Goal: Find specific page/section: Find specific page/section

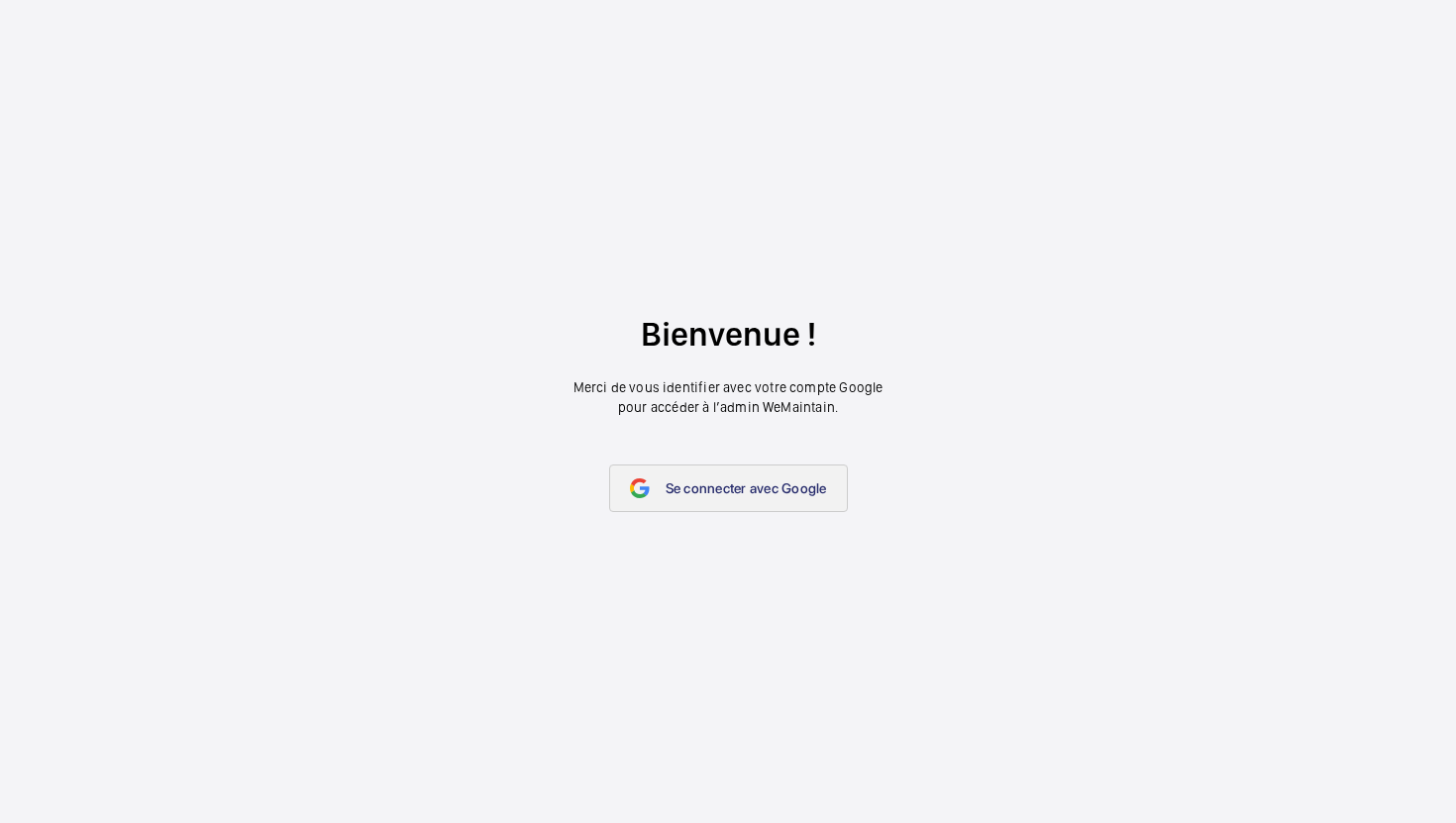
click at [655, 479] on link "Se connecter avec Google" at bounding box center [729, 488] width 239 height 48
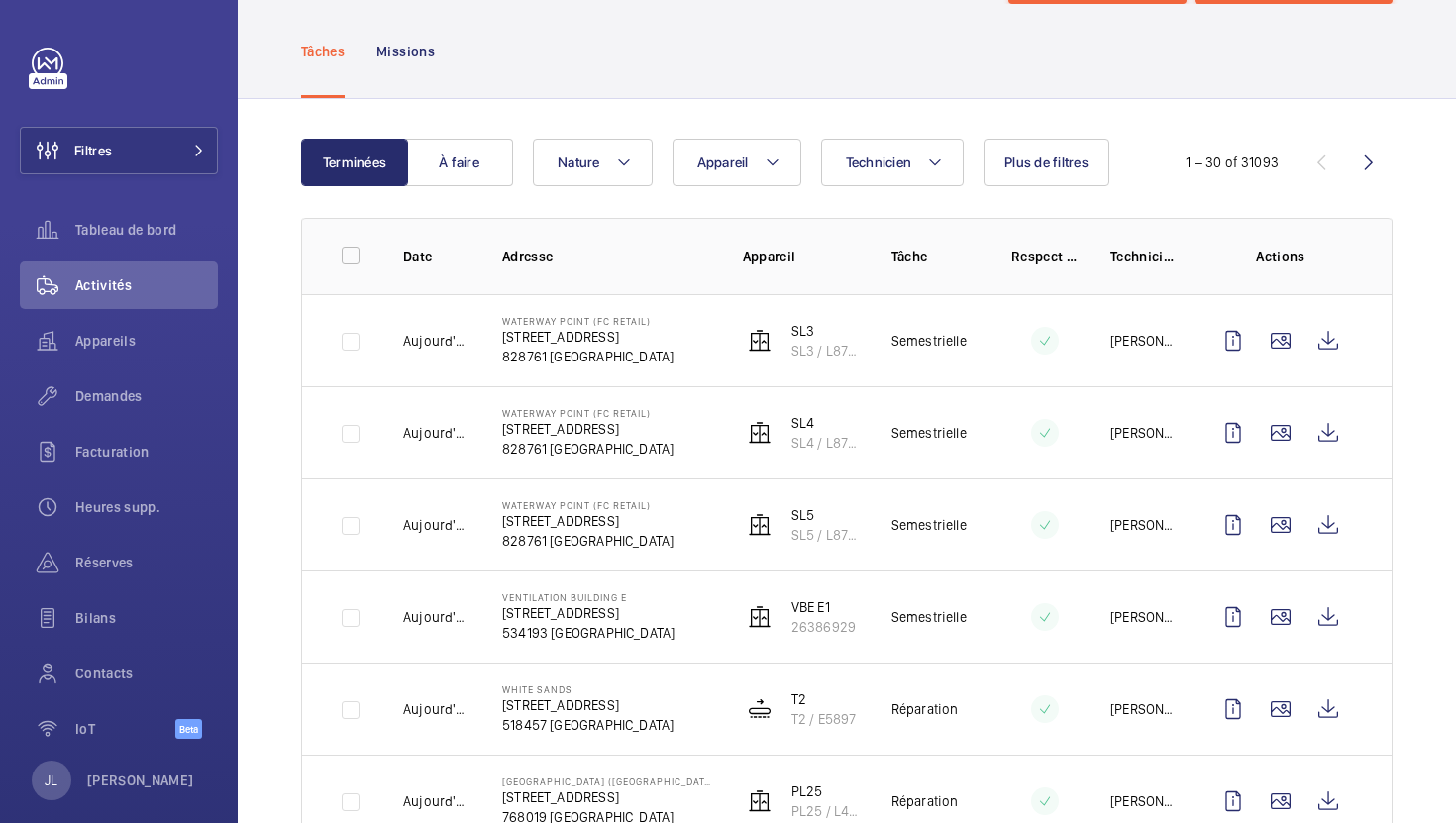
scroll to position [97, 0]
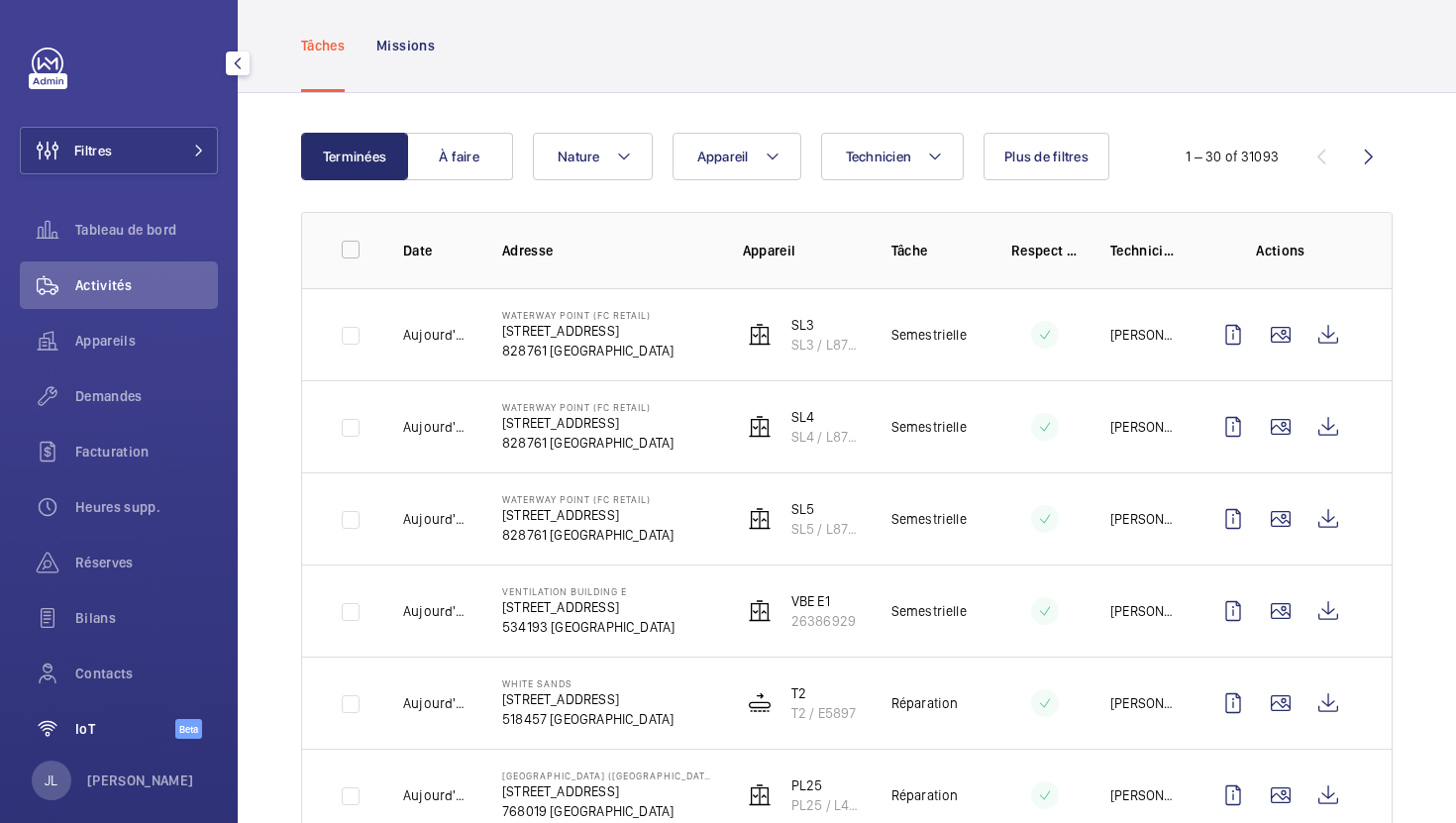
click at [111, 733] on span "IoT" at bounding box center [125, 729] width 100 height 20
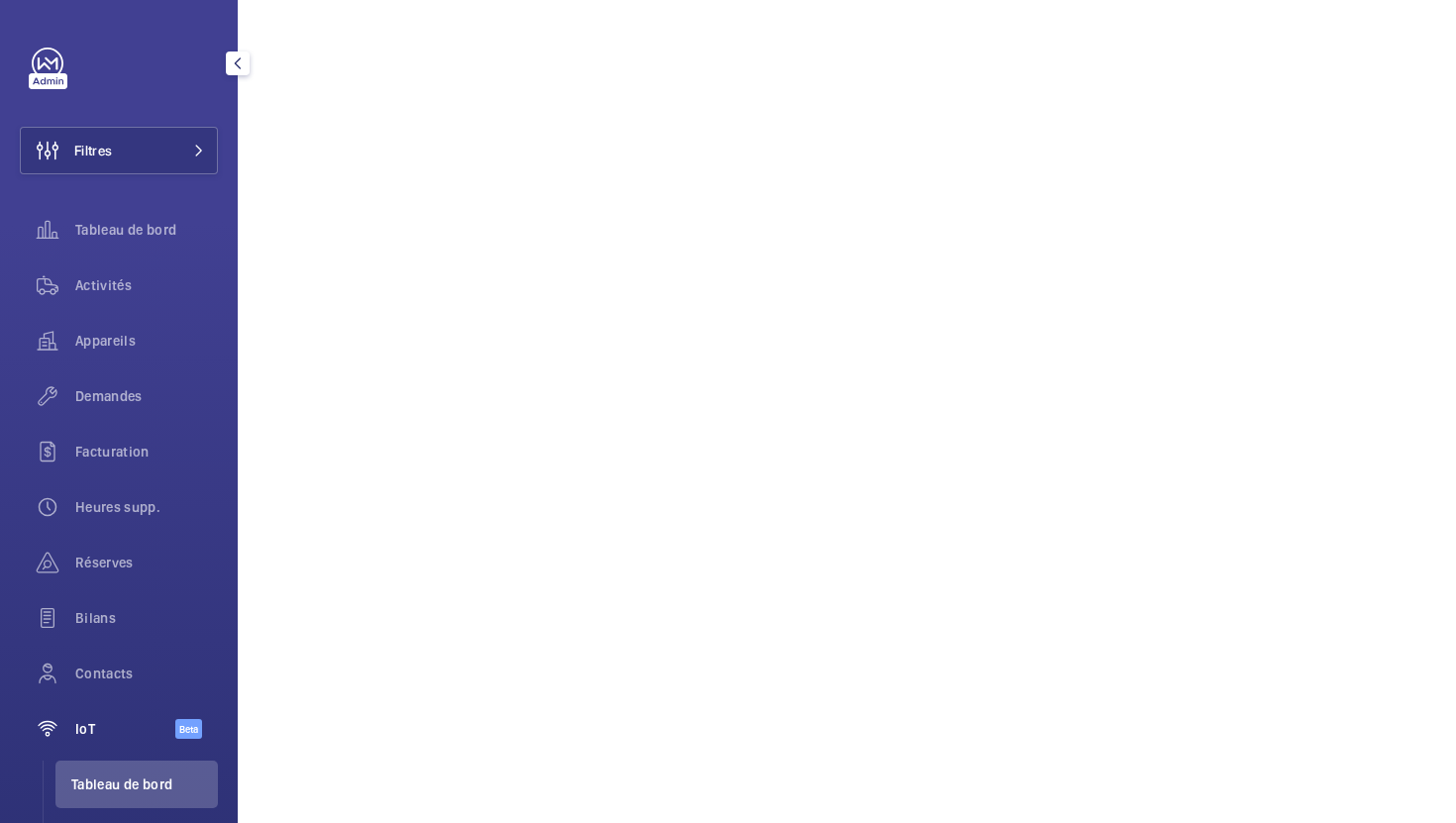
click at [111, 733] on span "IoT" at bounding box center [125, 729] width 100 height 20
